Goal: Information Seeking & Learning: Find specific fact

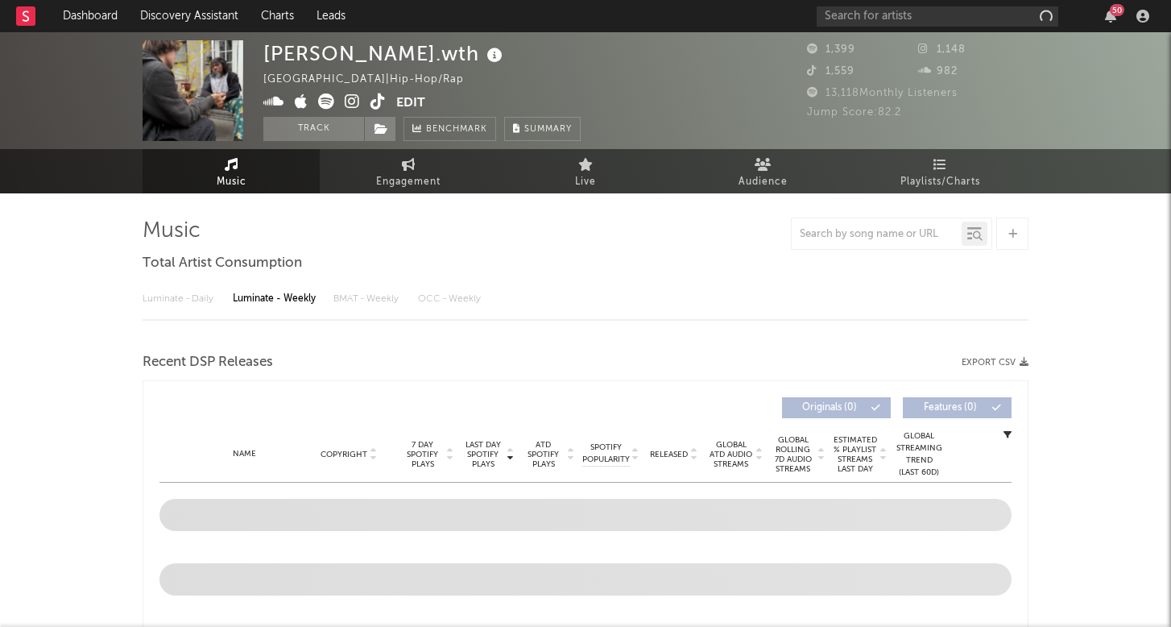
select select "6m"
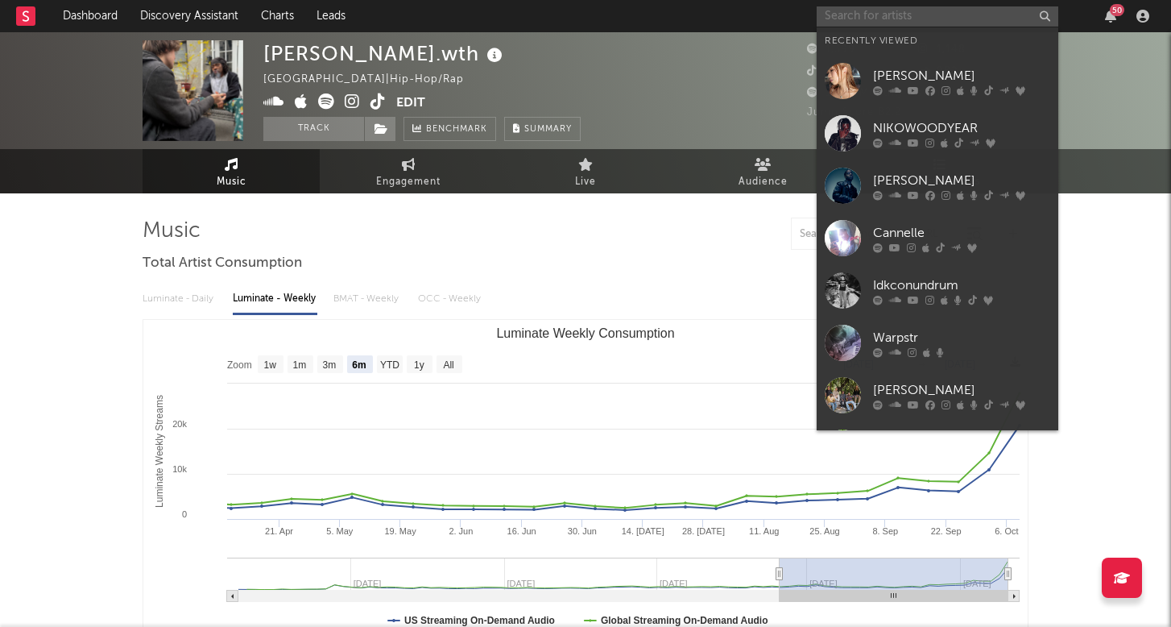
click at [861, 19] on input "text" at bounding box center [938, 16] width 242 height 20
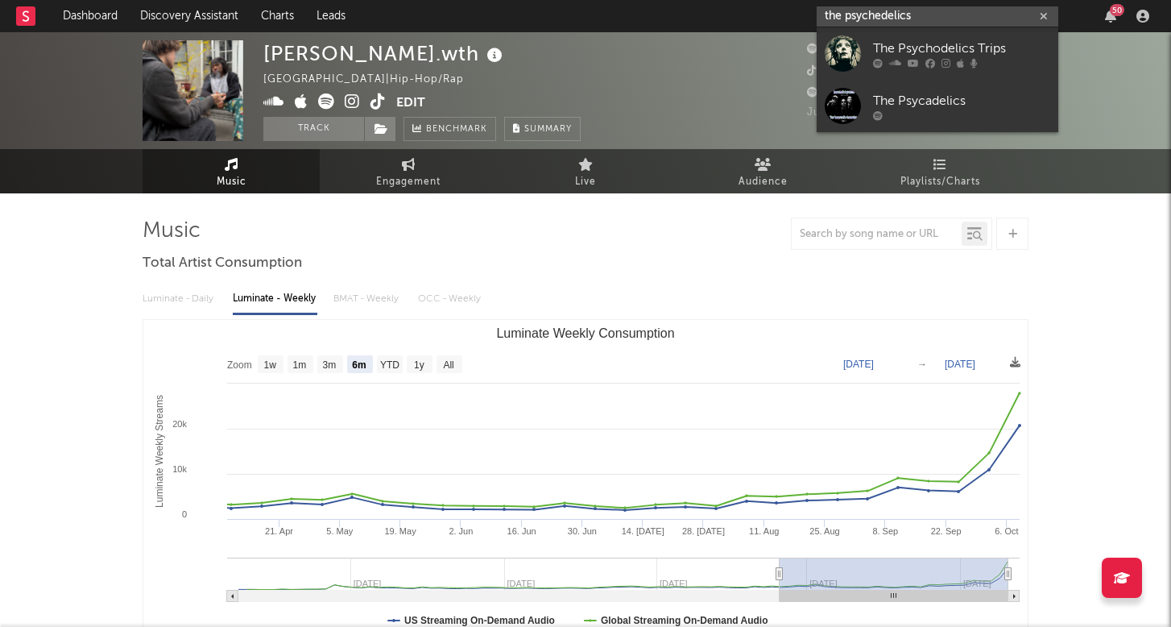
drag, startPoint x: 860, startPoint y: 42, endPoint x: 972, endPoint y: 16, distance: 114.1
click at [972, 16] on input "the psychedelics" at bounding box center [938, 16] width 242 height 20
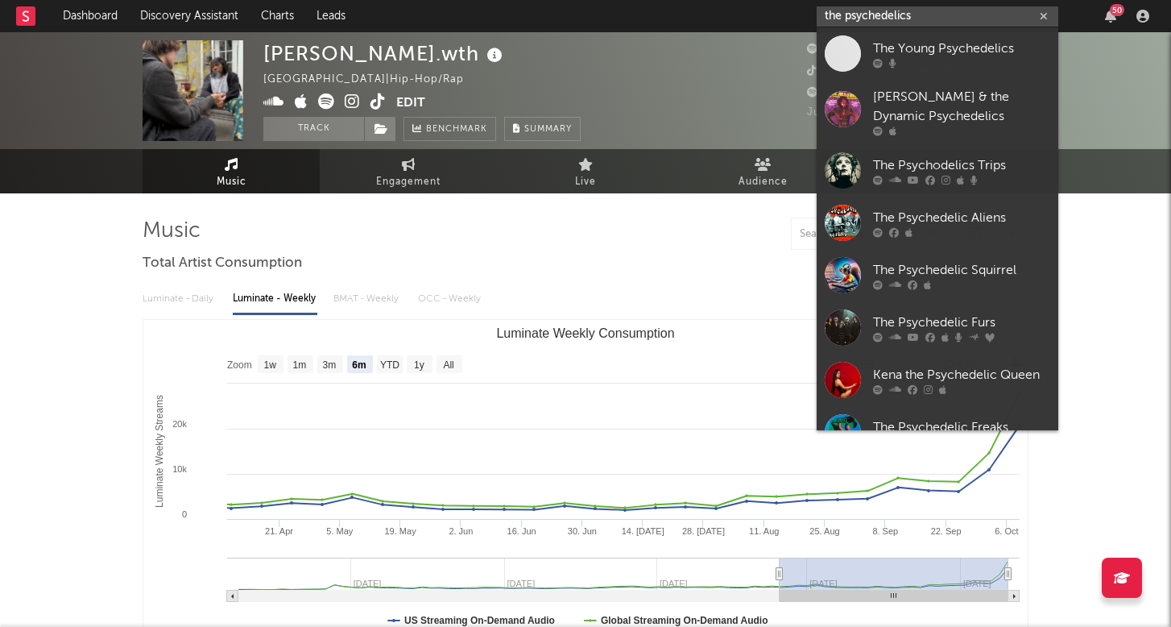
click at [875, 15] on input "the psychedelics" at bounding box center [938, 16] width 242 height 20
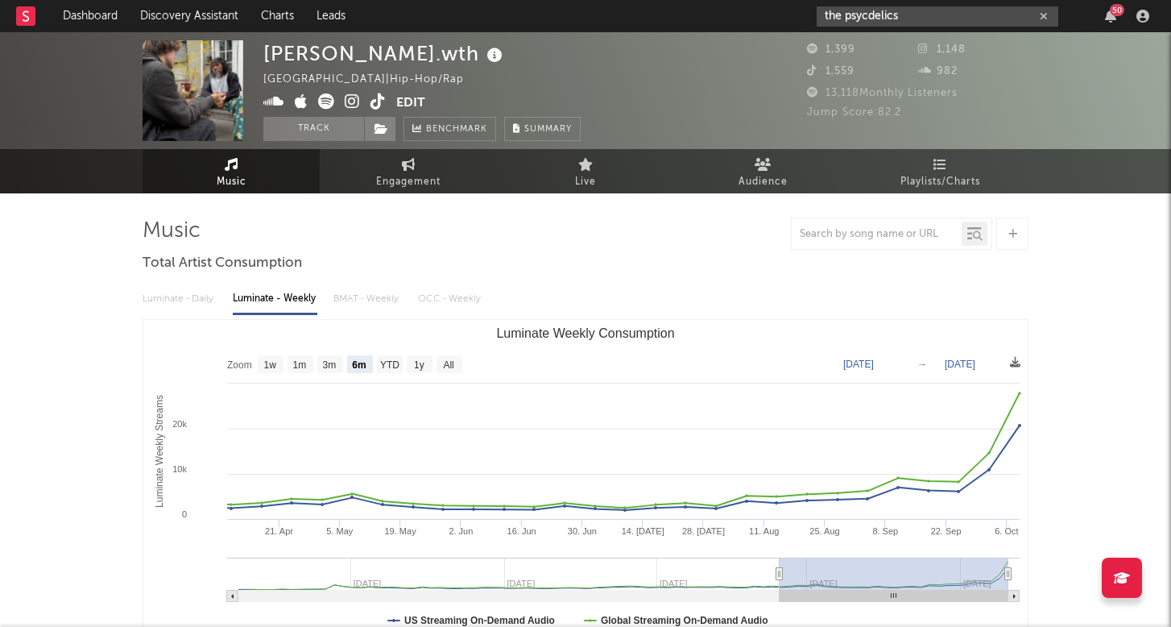
click at [903, 17] on input "the psycdelics" at bounding box center [938, 16] width 242 height 20
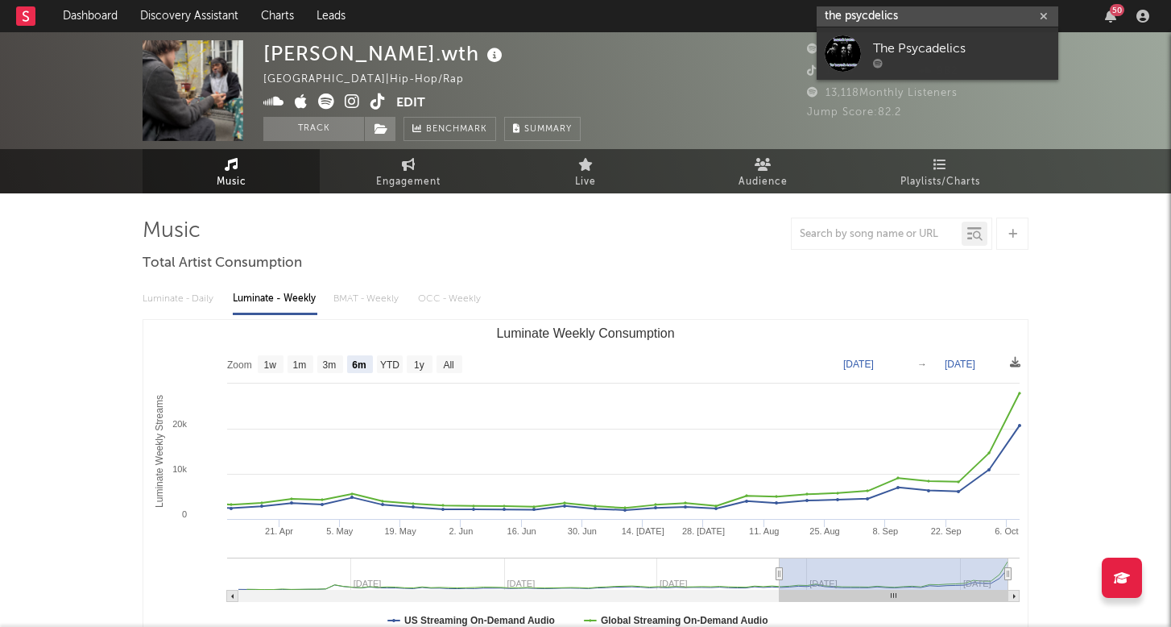
click at [903, 17] on input "the psycdelics" at bounding box center [938, 16] width 242 height 20
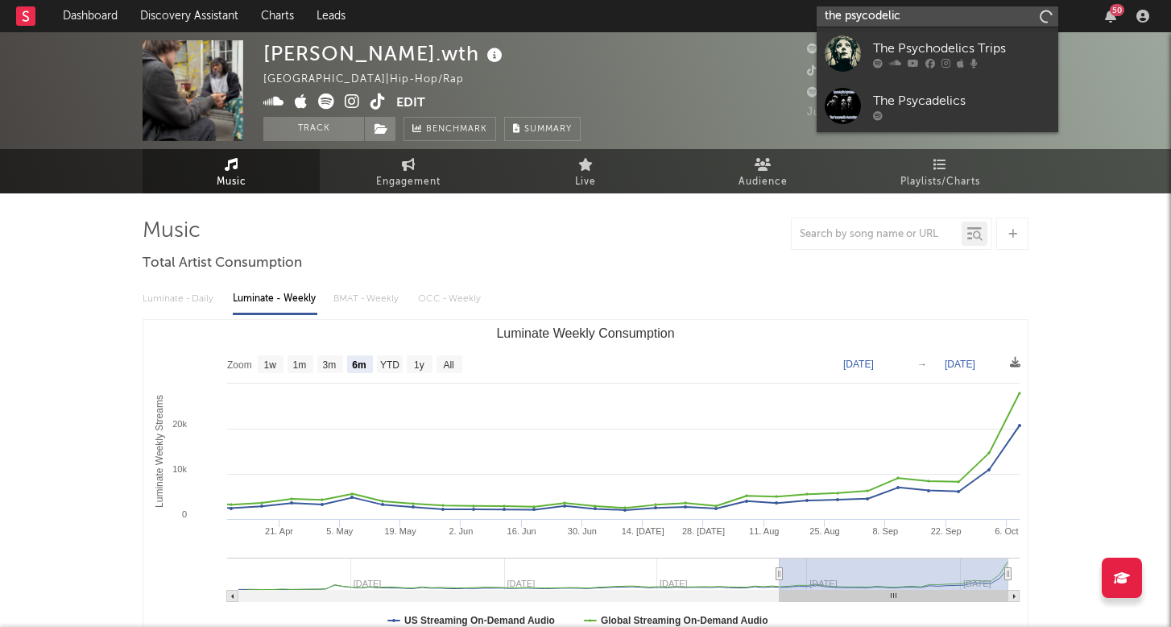
type input "the psycodelics"
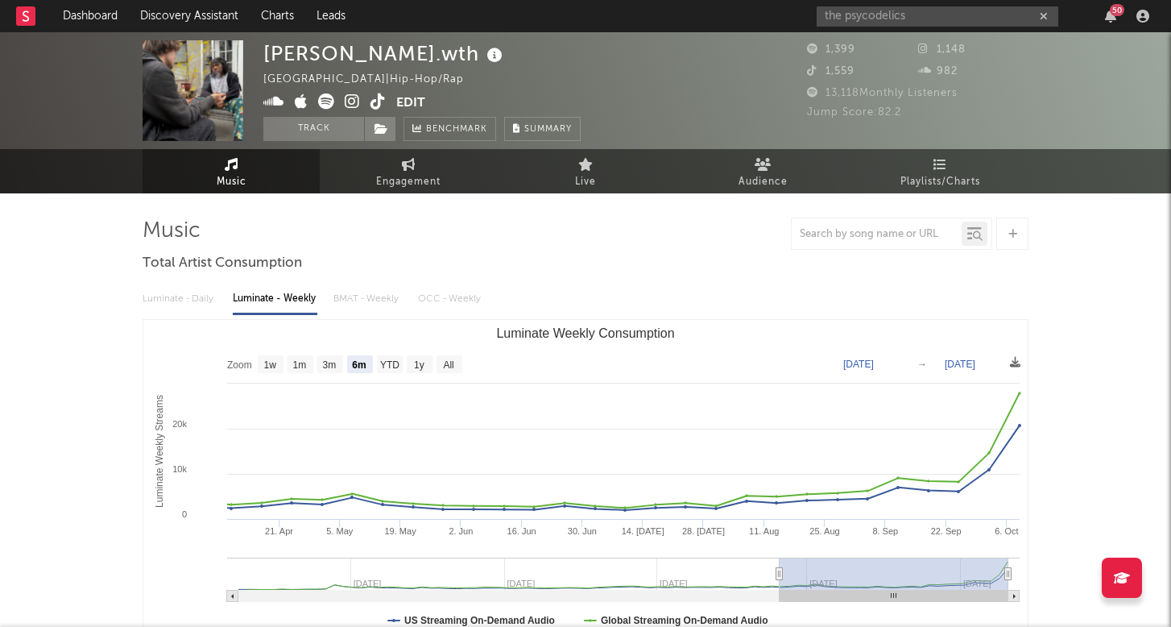
click at [628, 78] on div "[PERSON_NAME].wth [GEOGRAPHIC_DATA] | Hip-Hop/Rap Edit Track Benchmark Summary" at bounding box center [525, 90] width 524 height 101
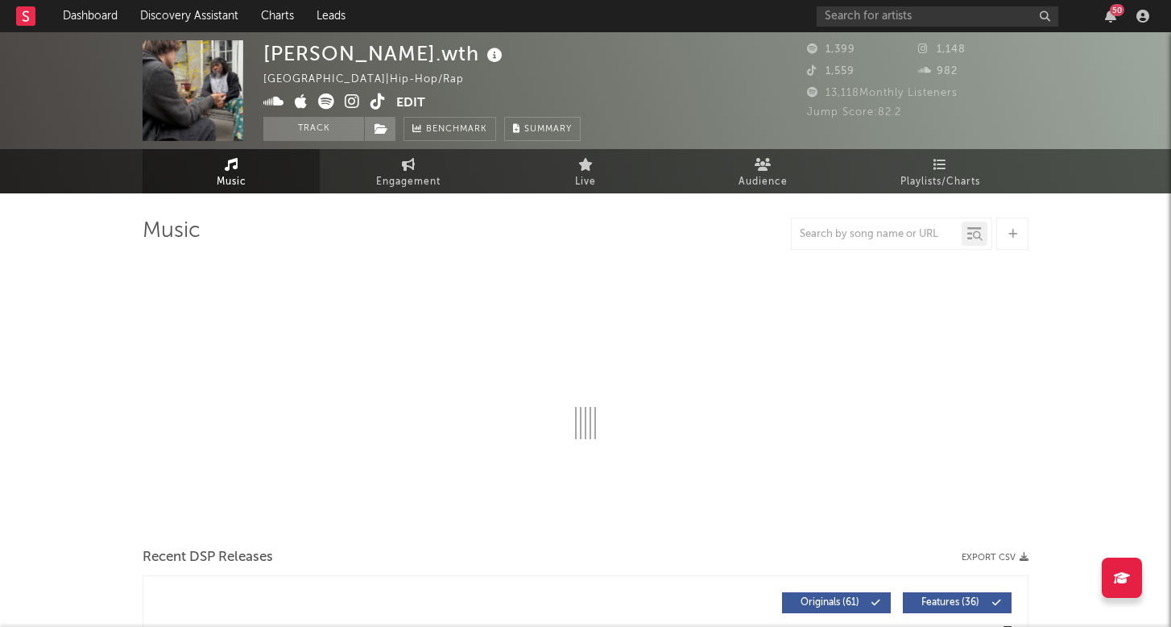
click at [1114, 5] on div "50" at bounding box center [1117, 10] width 15 height 12
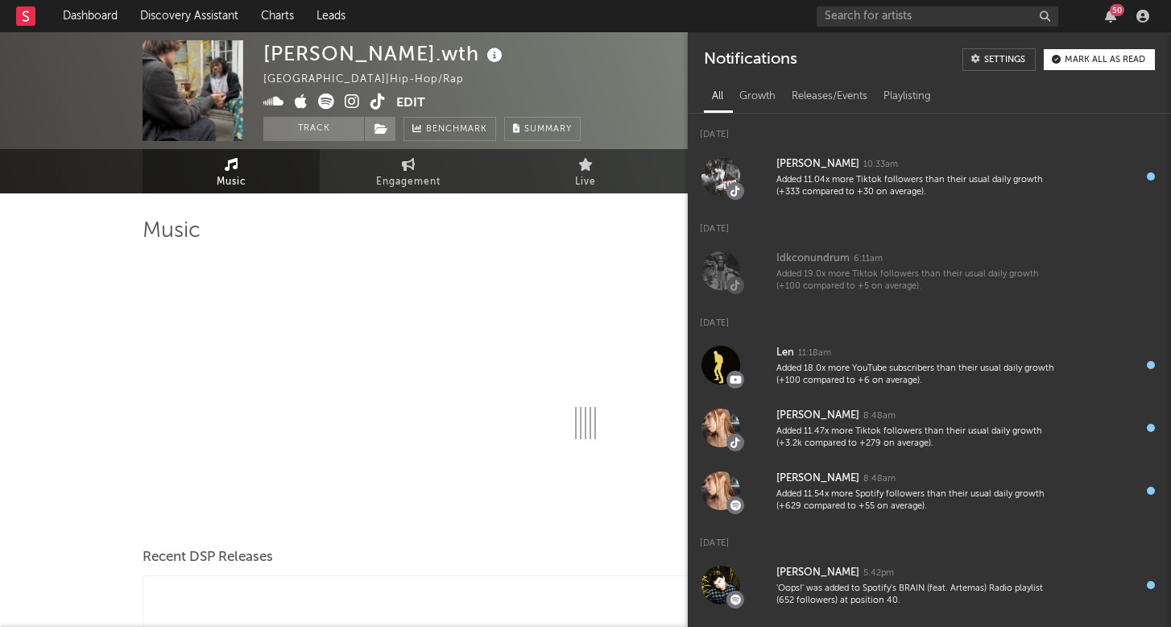
click at [1113, 9] on div "50" at bounding box center [1117, 10] width 15 height 12
